Goal: Communication & Community: Participate in discussion

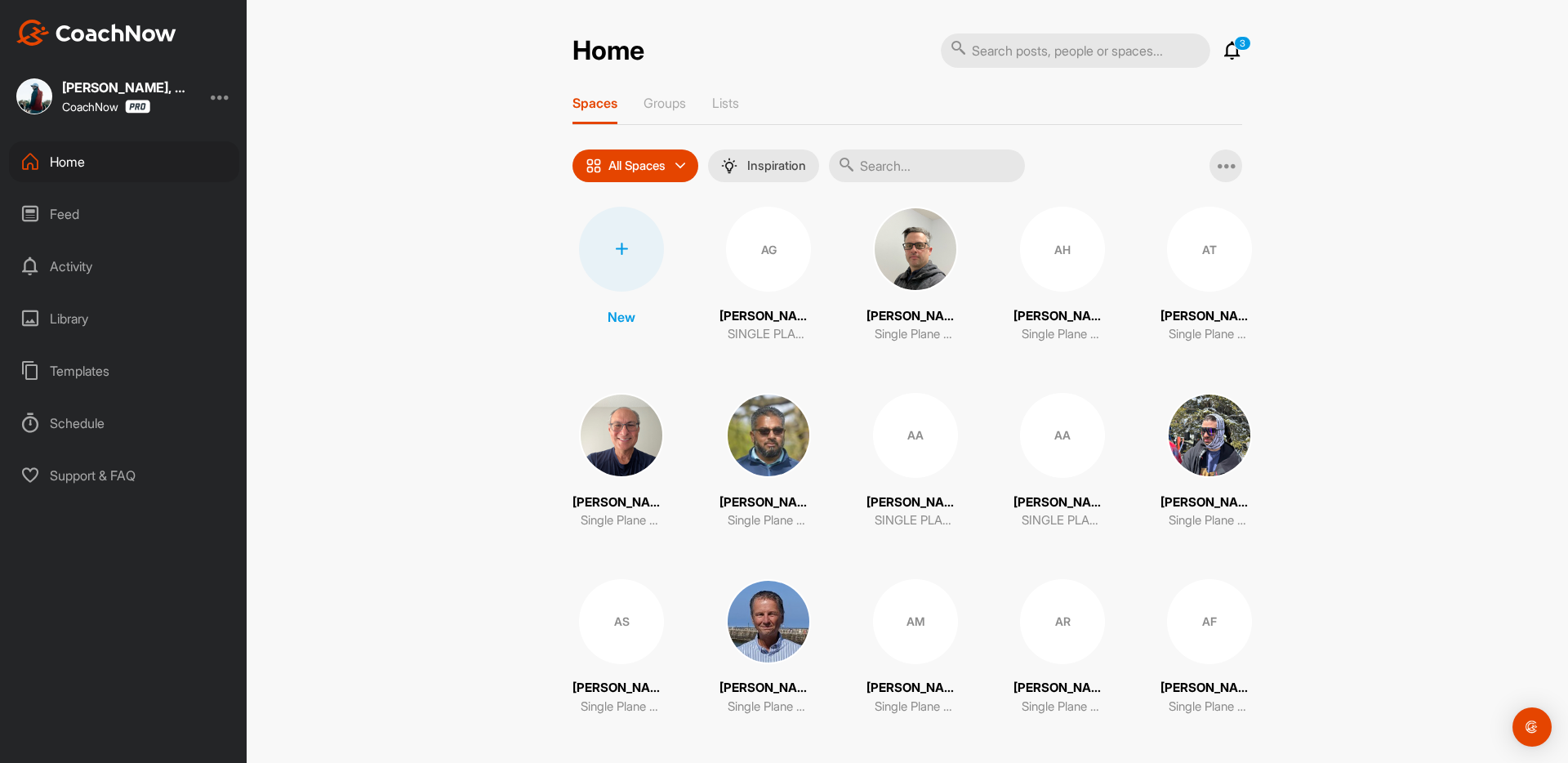
click at [1234, 49] on icon at bounding box center [1232, 50] width 20 height 20
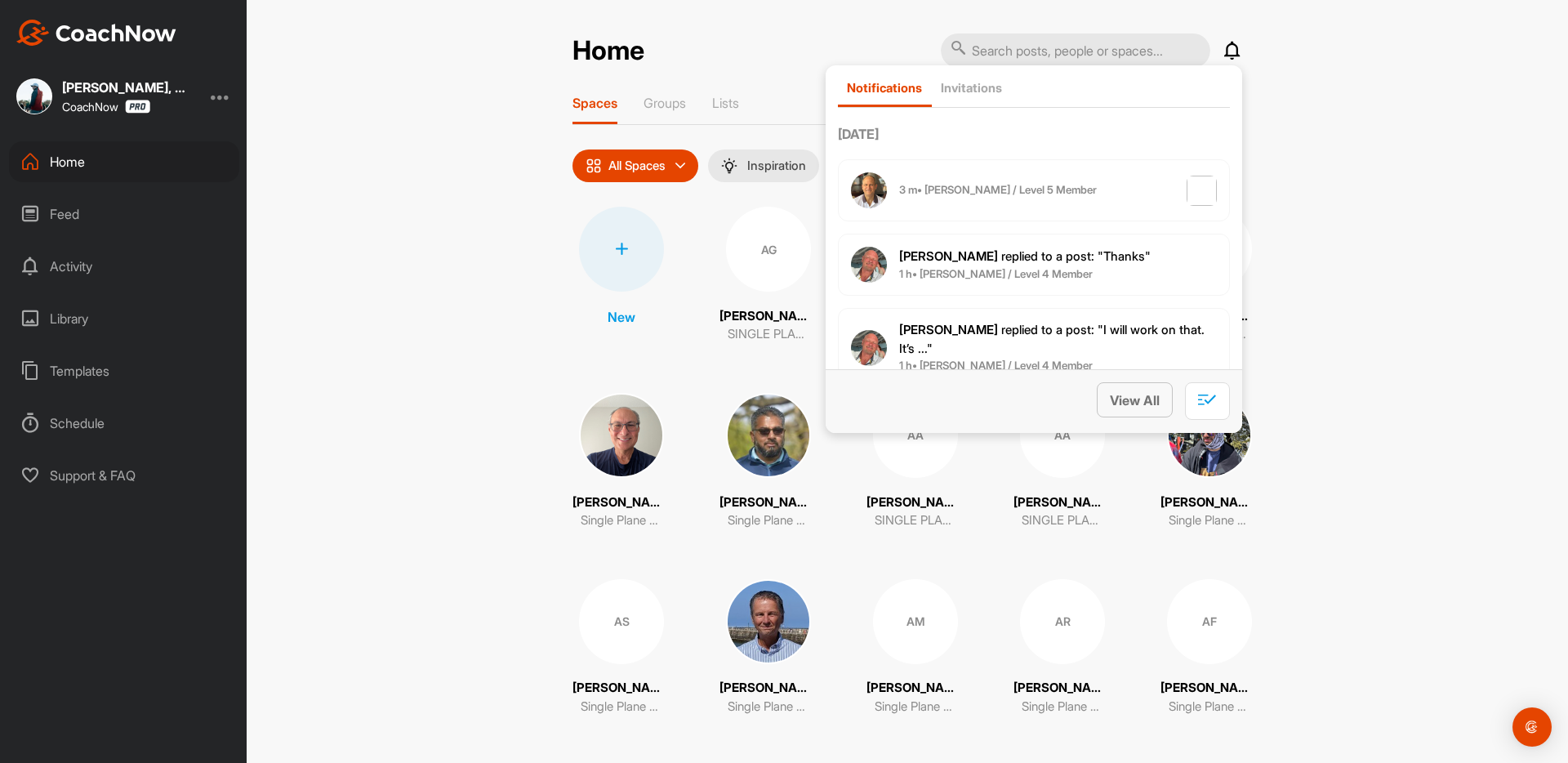
click at [1117, 393] on span "View All" at bounding box center [1135, 400] width 49 height 17
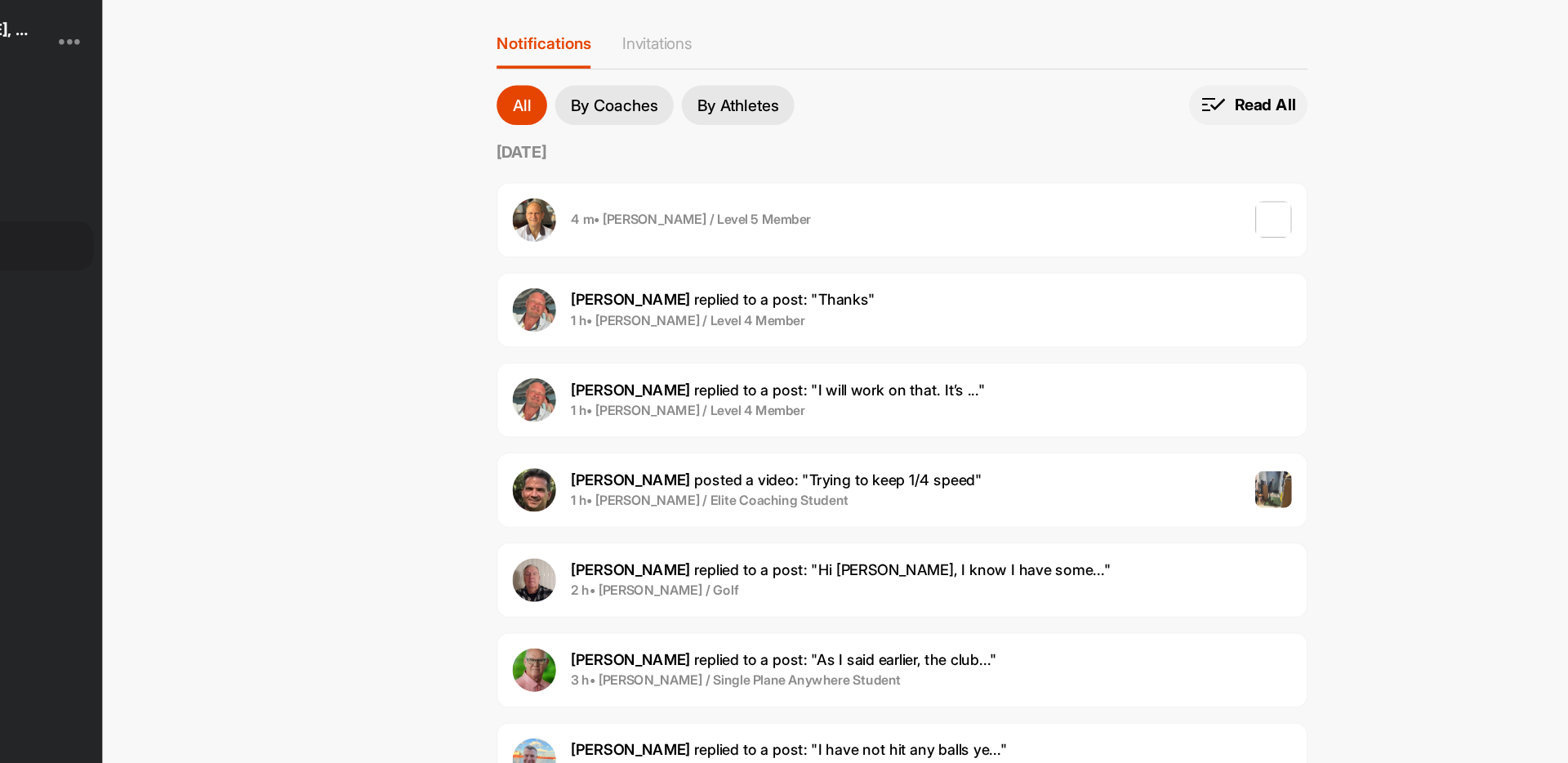
click at [1190, 161] on span "Read All" at bounding box center [1192, 150] width 98 height 33
click at [892, 316] on div "[PERSON_NAME] replied to a post : "Thanks" 1 h • [PERSON_NAME] / Level 4 Member" at bounding box center [907, 319] width 670 height 62
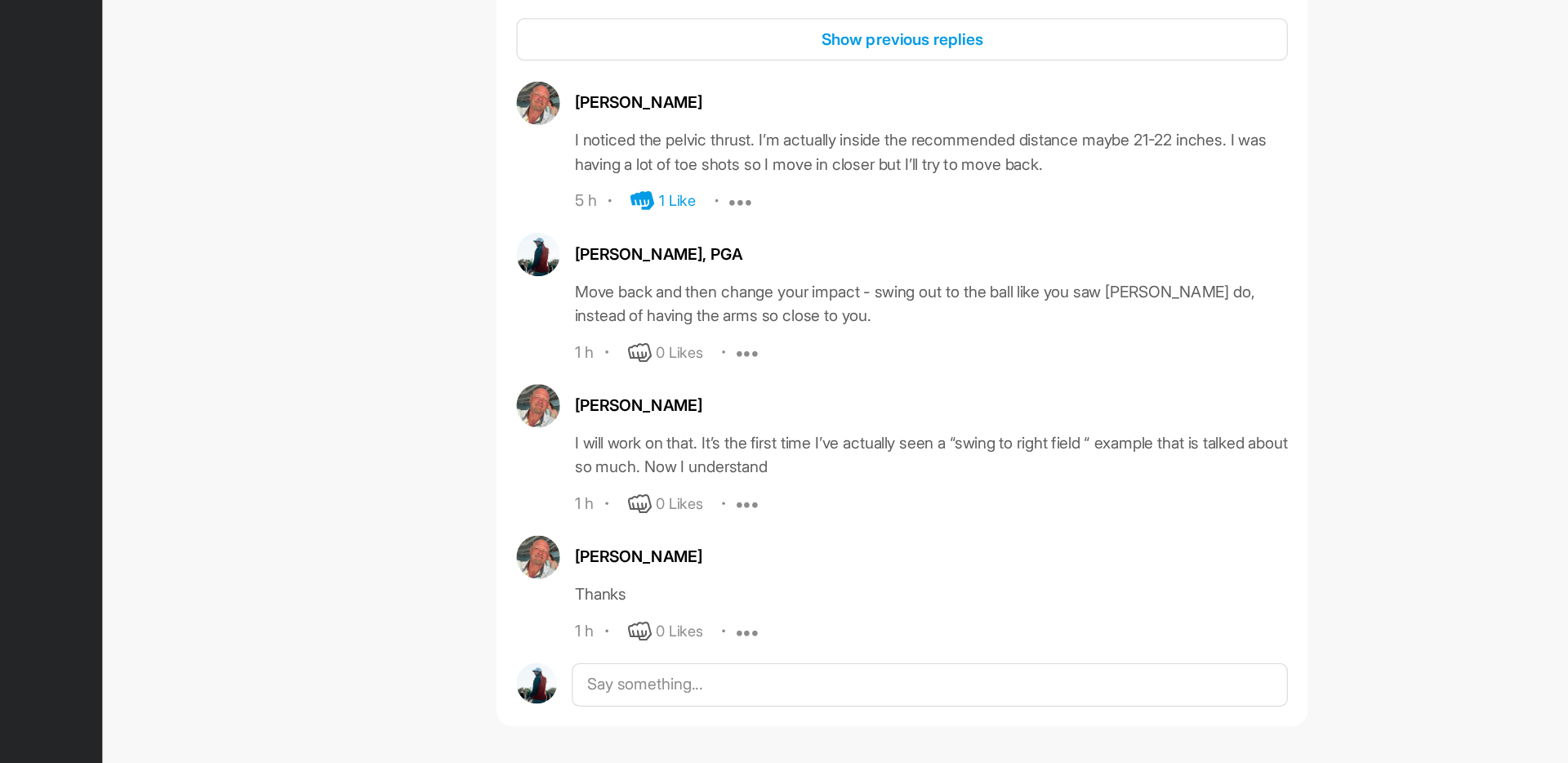
scroll to position [584, 0]
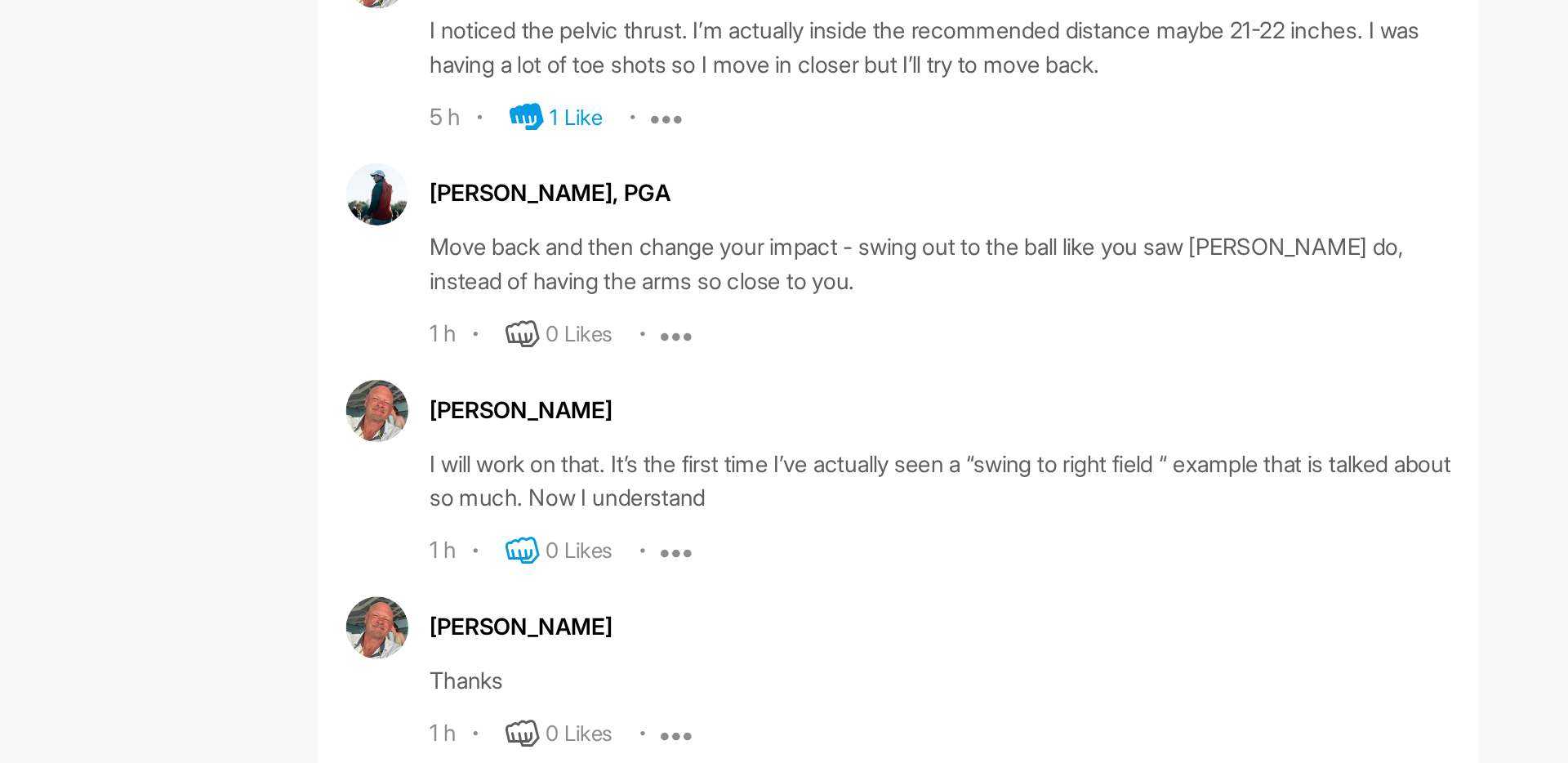
click at [694, 534] on icon at bounding box center [691, 542] width 20 height 20
click at [691, 538] on icon at bounding box center [691, 542] width 20 height 20
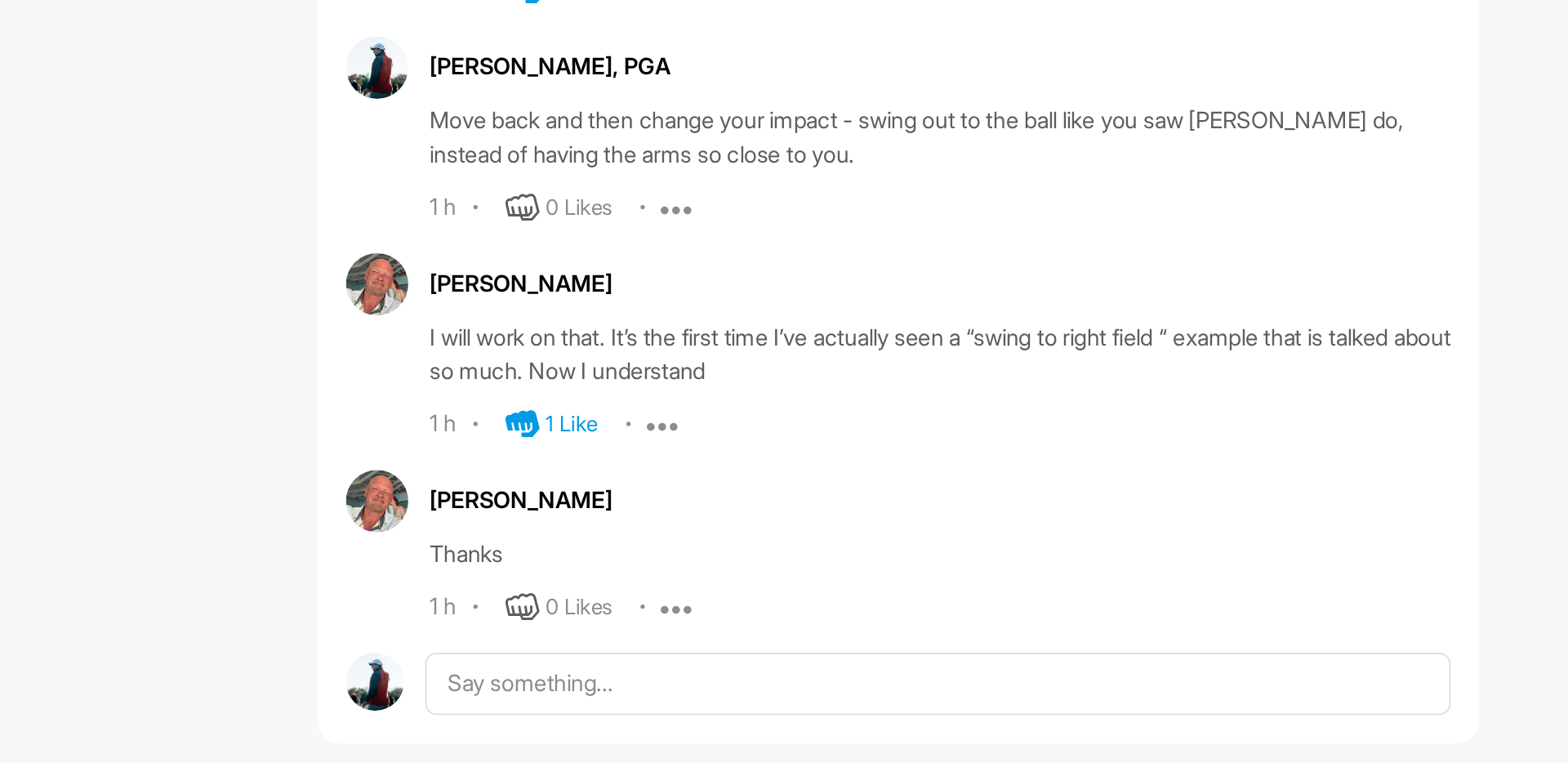
scroll to position [0, 0]
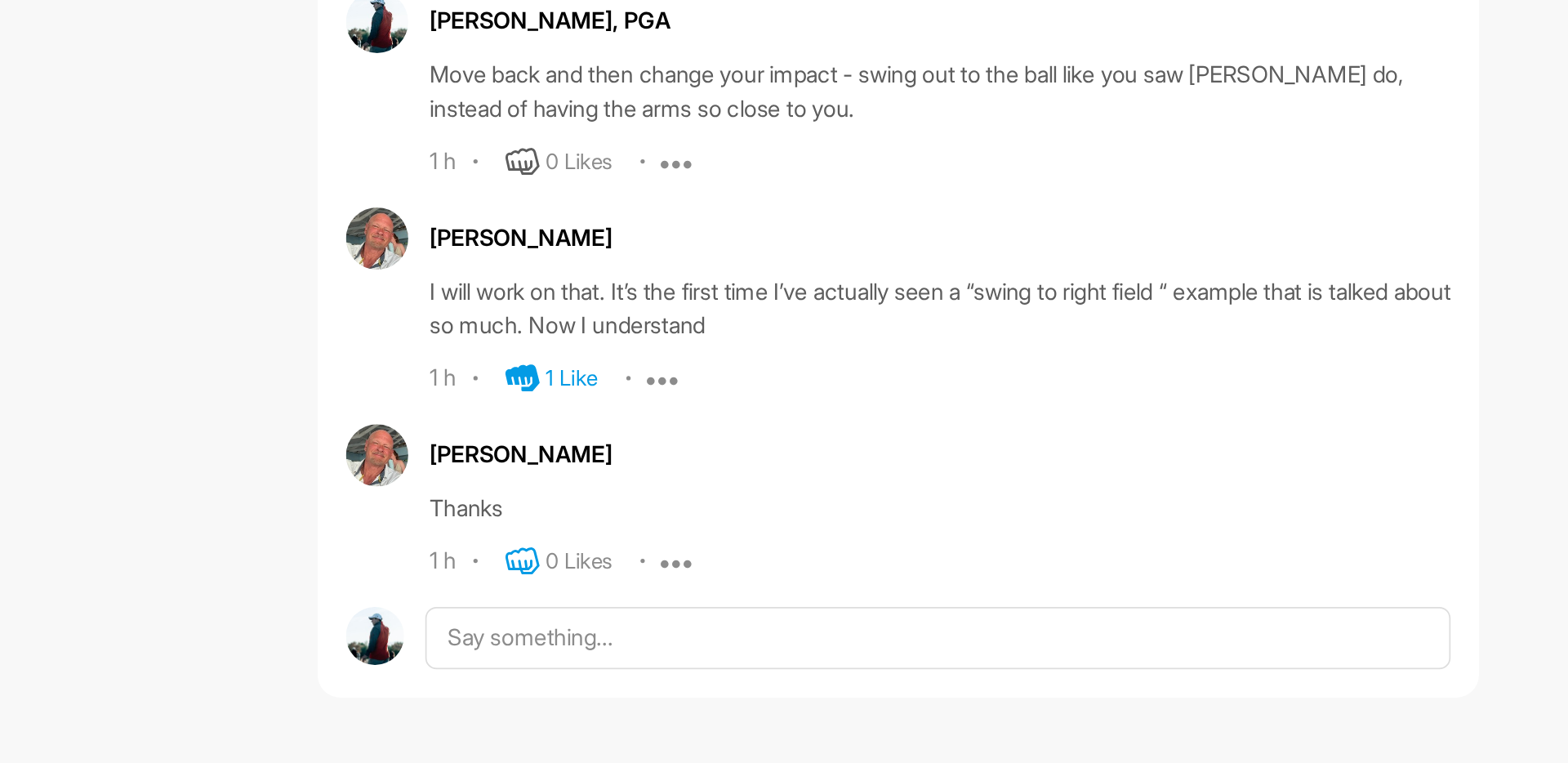
click at [695, 638] on icon at bounding box center [691, 647] width 20 height 20
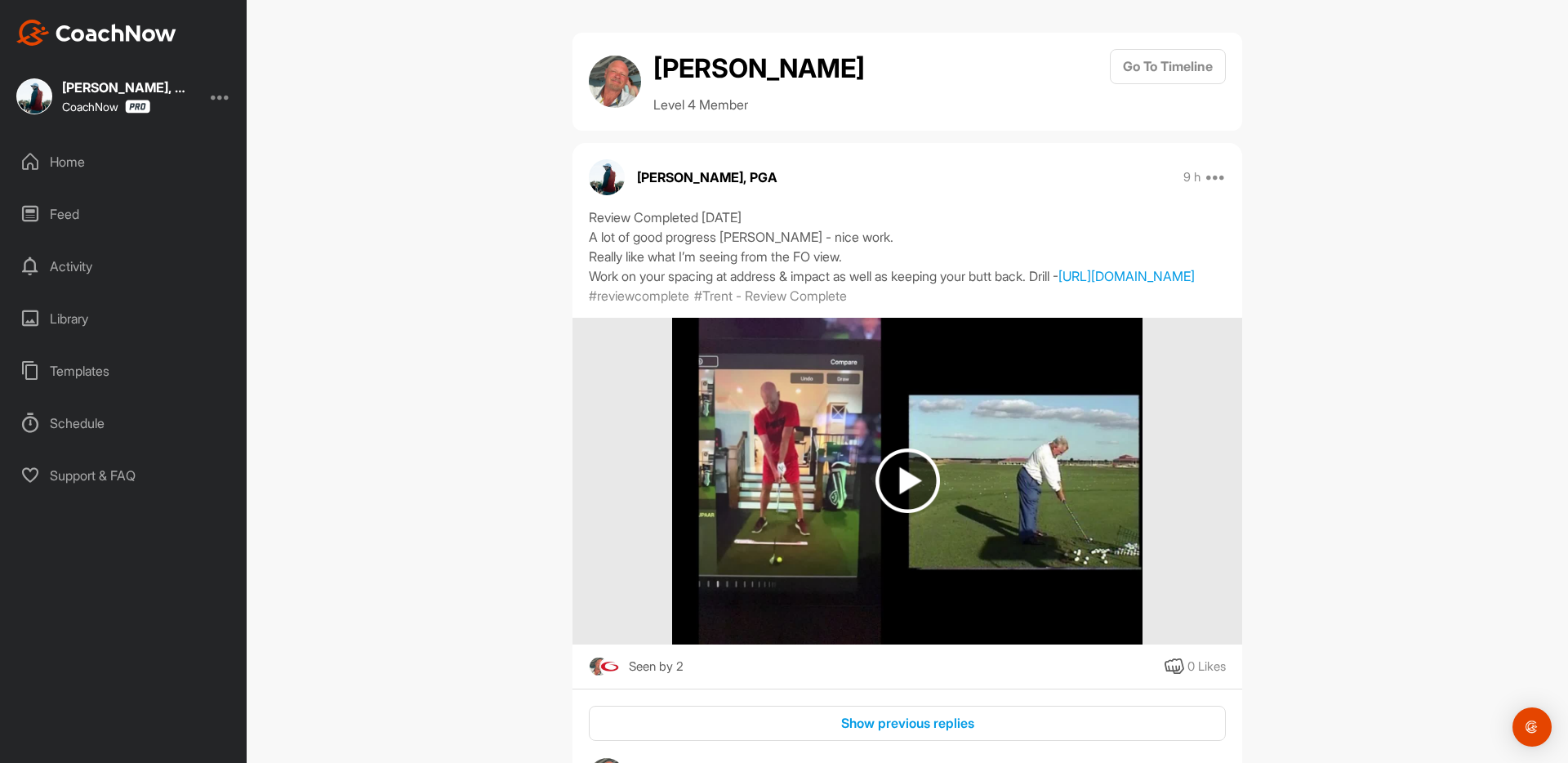
click at [99, 161] on div "Home" at bounding box center [123, 161] width 230 height 40
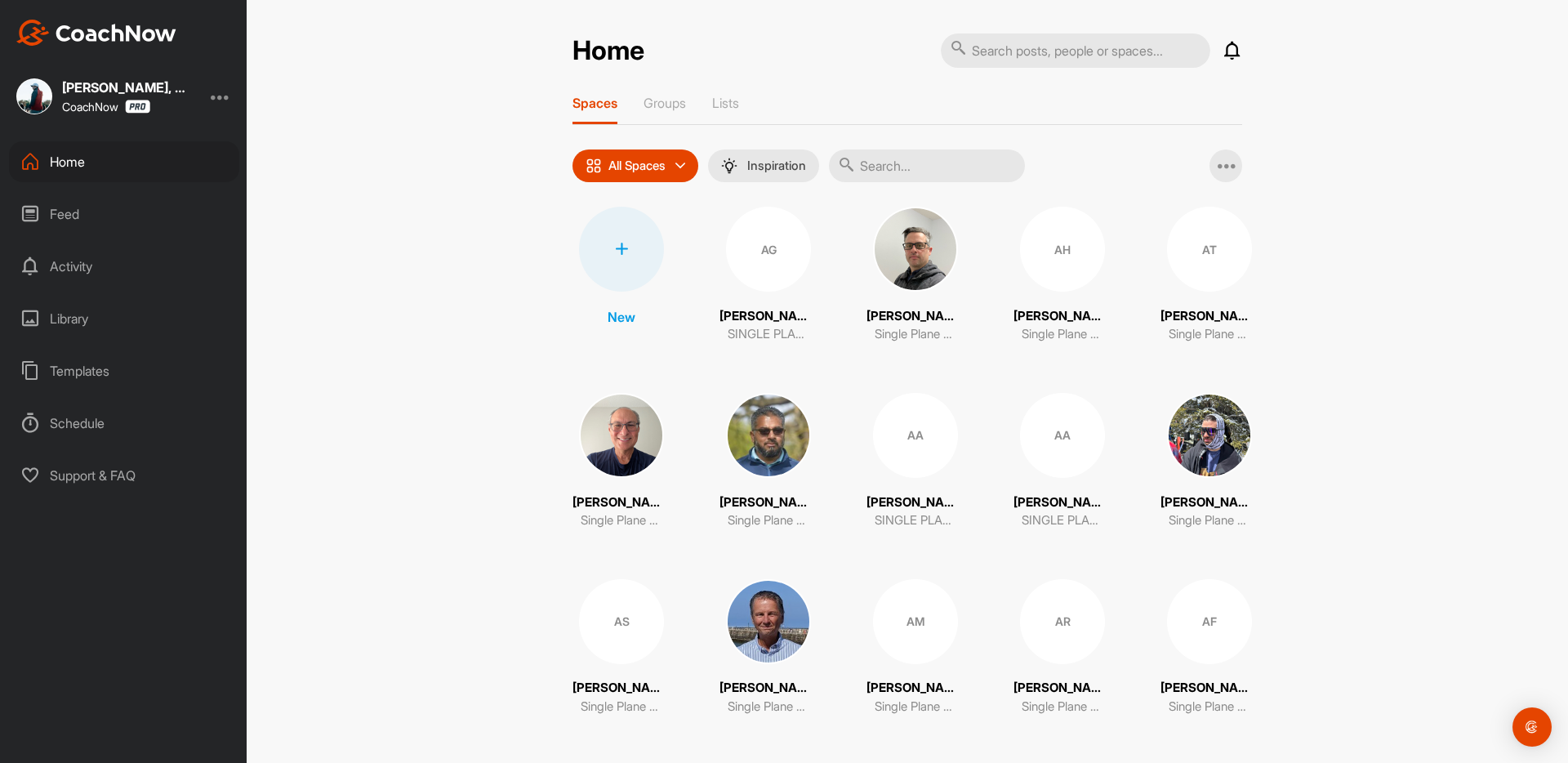
click at [1232, 57] on icon at bounding box center [1232, 50] width 20 height 20
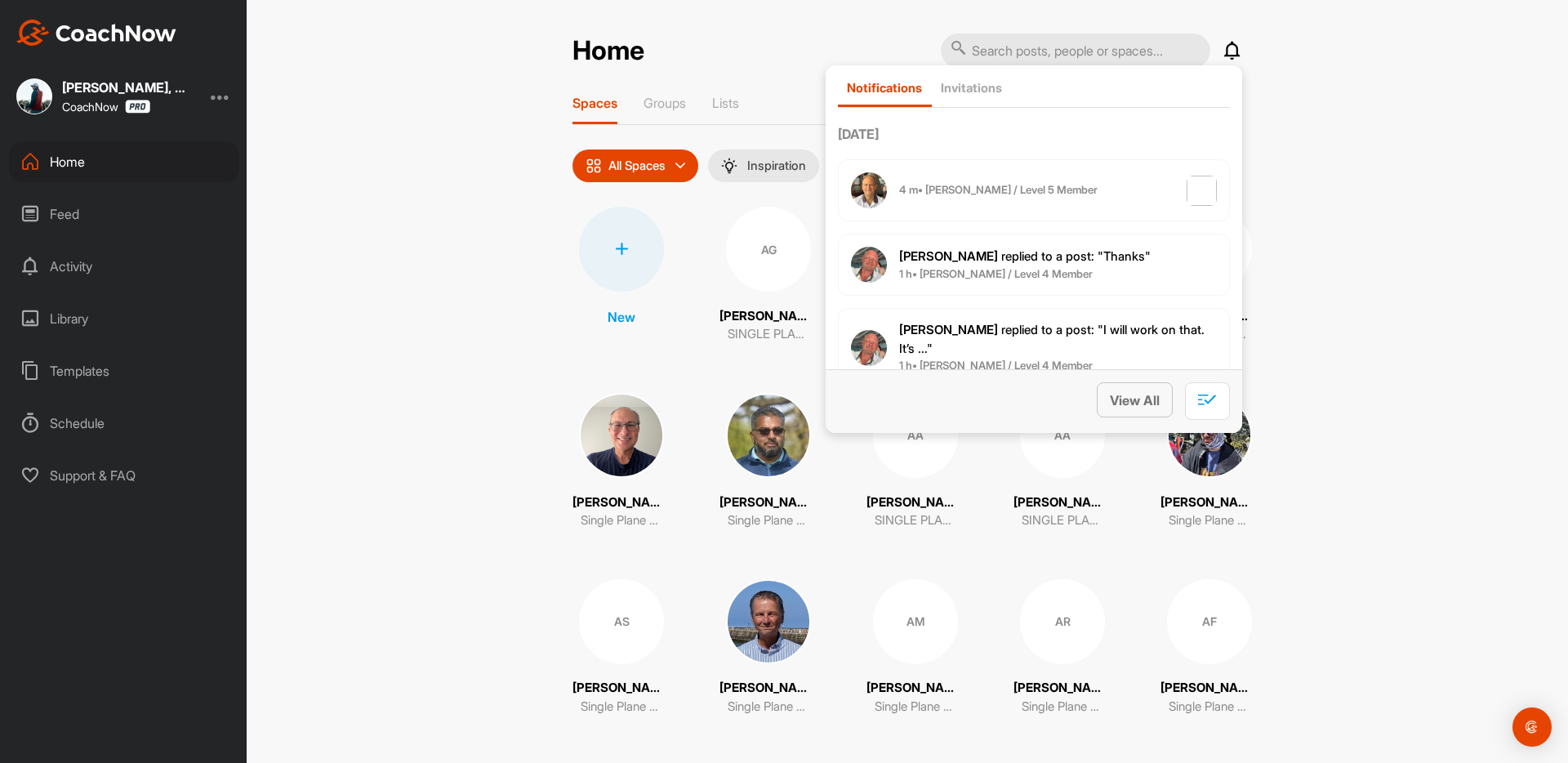
click at [1134, 393] on span "View All" at bounding box center [1135, 400] width 49 height 17
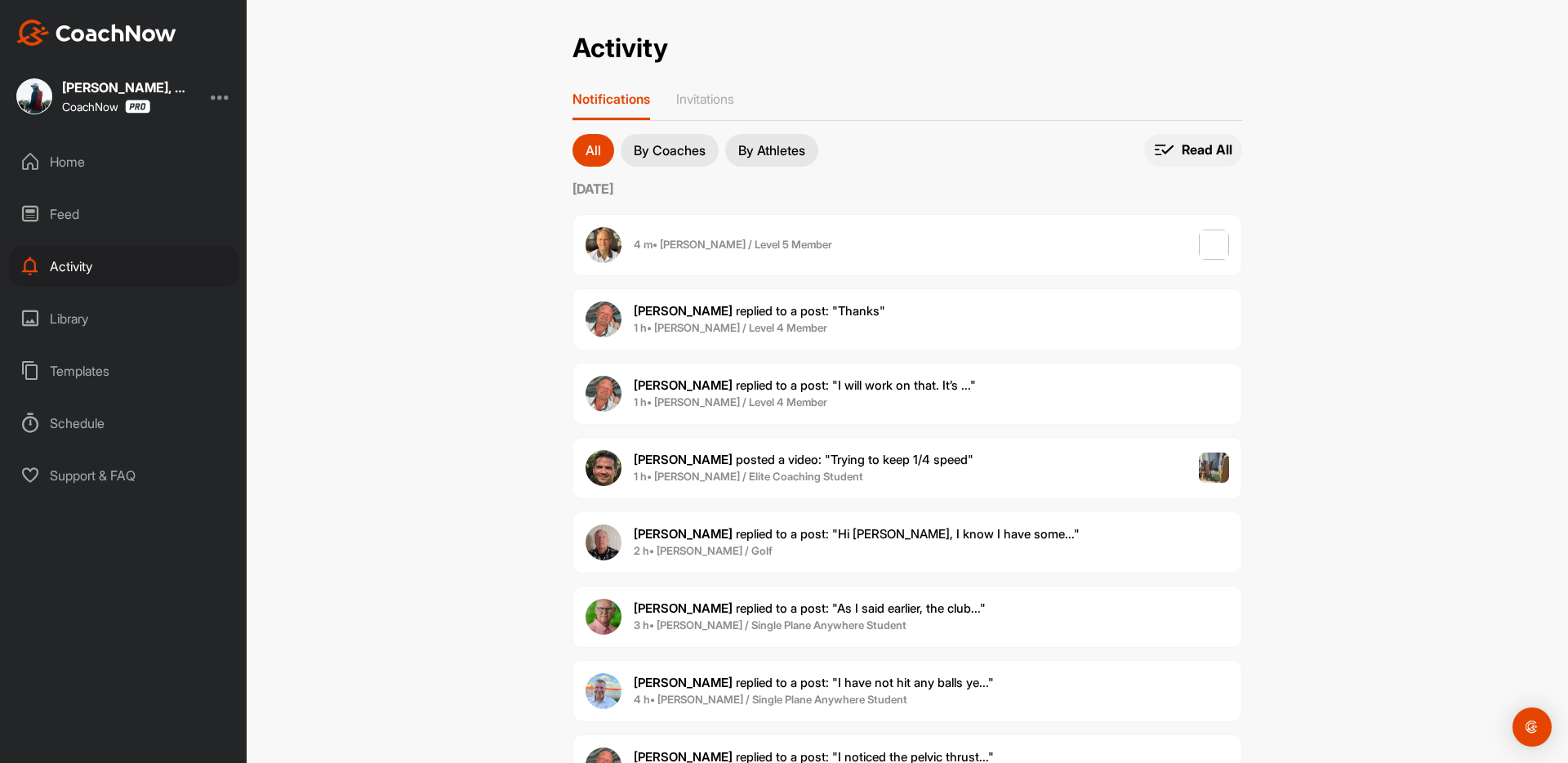
click at [1224, 149] on p "Read All" at bounding box center [1206, 149] width 50 height 17
click at [1204, 162] on span "Read All" at bounding box center [1192, 150] width 98 height 33
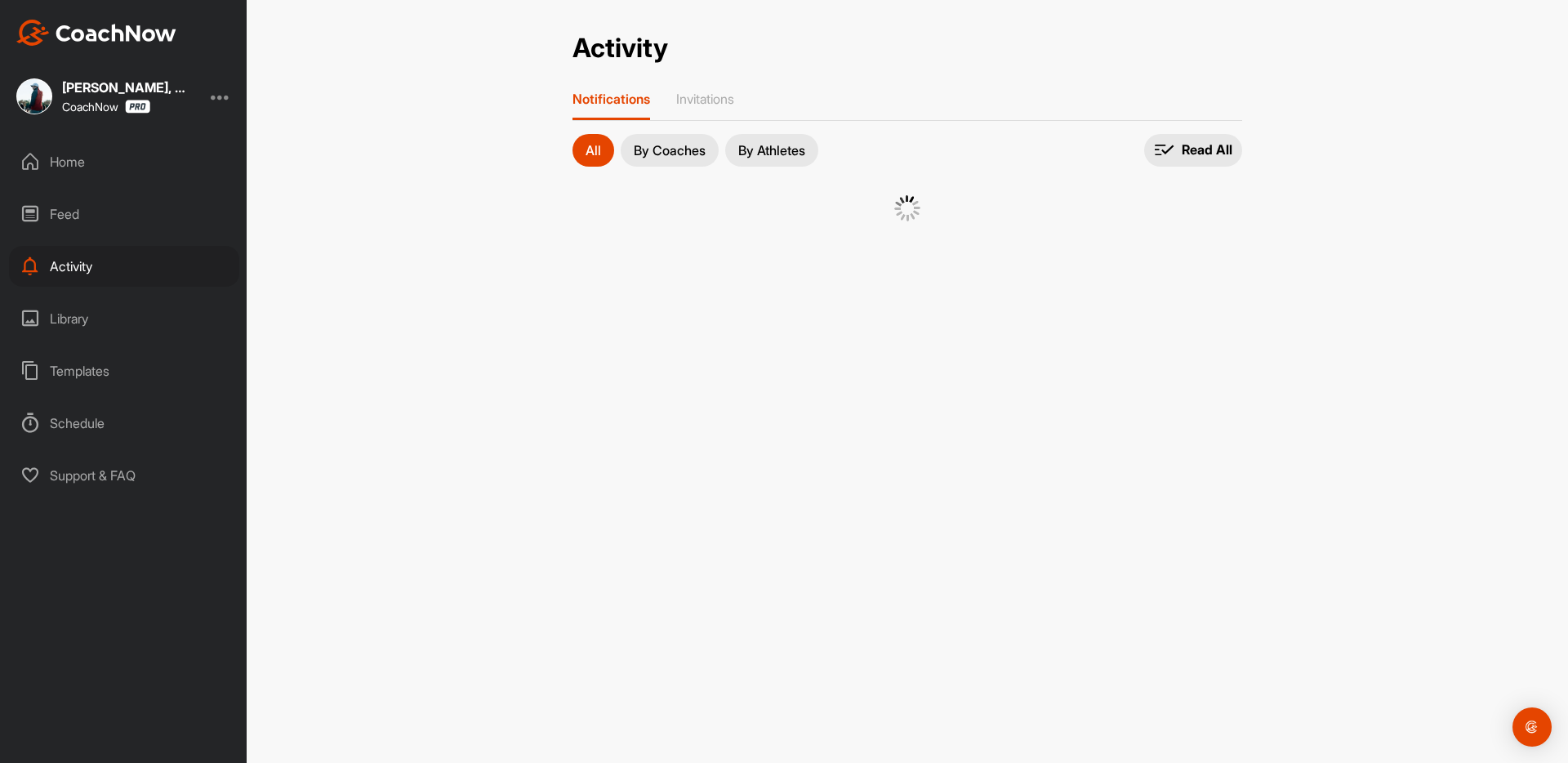
click at [429, 163] on div "Activity Activity Notifications Invitations All By Coaches By Athletes All noti…" at bounding box center [907, 381] width 1321 height 763
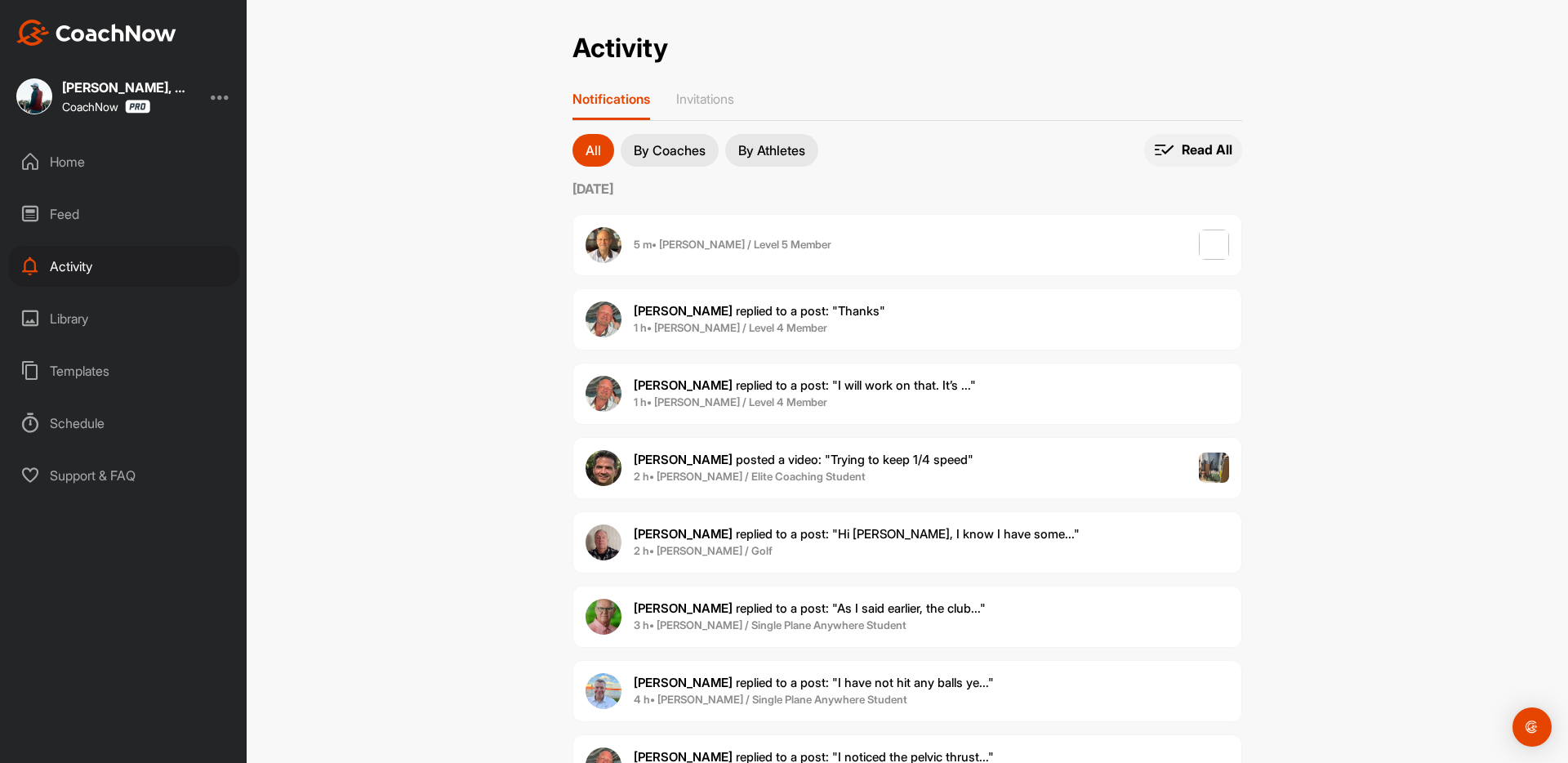
click at [1204, 163] on span "Read All" at bounding box center [1192, 150] width 98 height 33
click at [50, 165] on div "Home" at bounding box center [123, 161] width 230 height 40
